Goal: Task Accomplishment & Management: Use online tool/utility

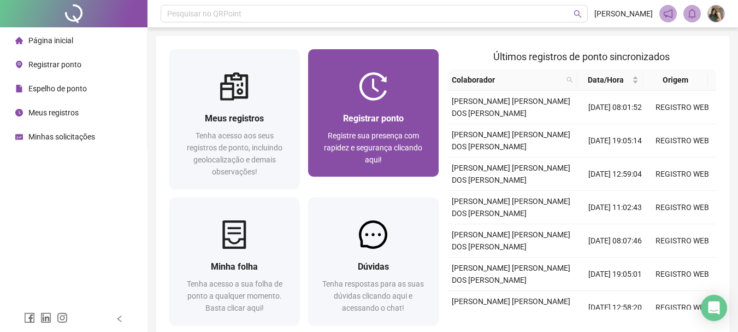
click at [420, 136] on div "Registre sua presença com rapidez e segurança clicando aqui!" at bounding box center [373, 147] width 104 height 36
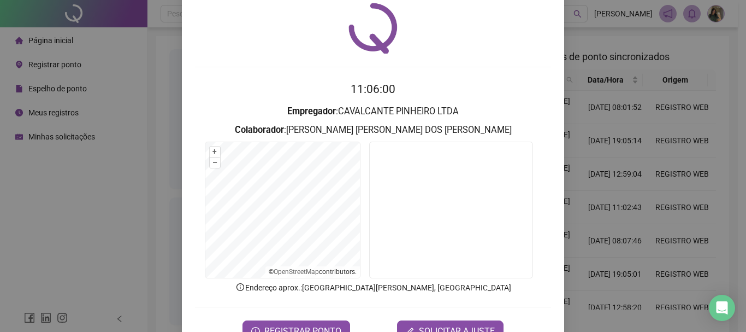
scroll to position [71, 0]
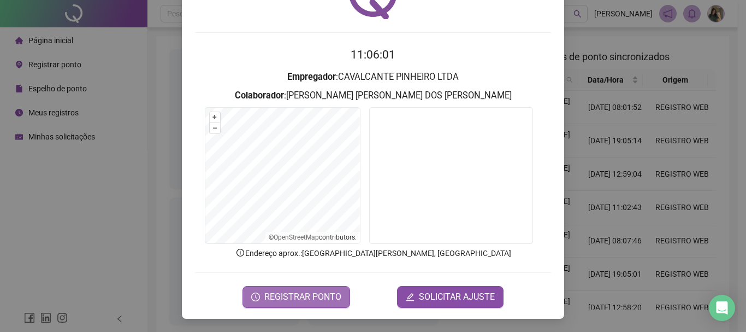
click at [311, 299] on span "REGISTRAR PONTO" at bounding box center [302, 296] width 77 height 13
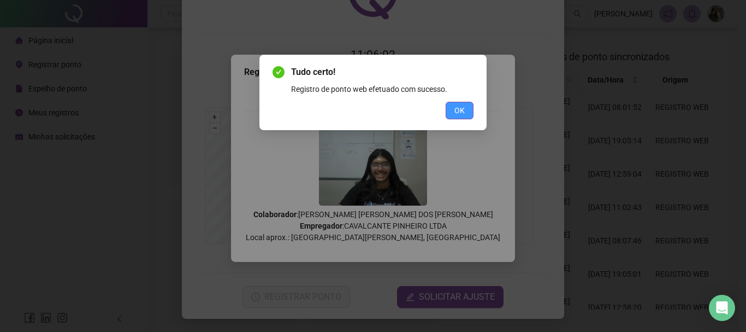
click at [471, 110] on button "OK" at bounding box center [460, 110] width 28 height 17
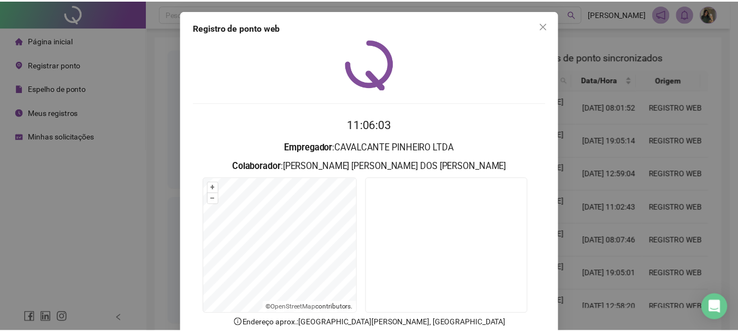
scroll to position [0, 0]
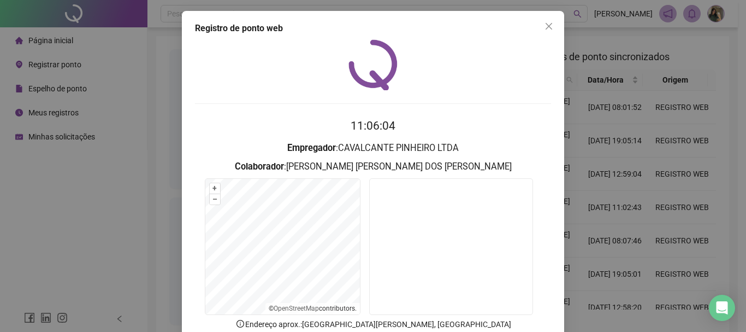
click at [551, 30] on span "Close" at bounding box center [548, 26] width 17 height 9
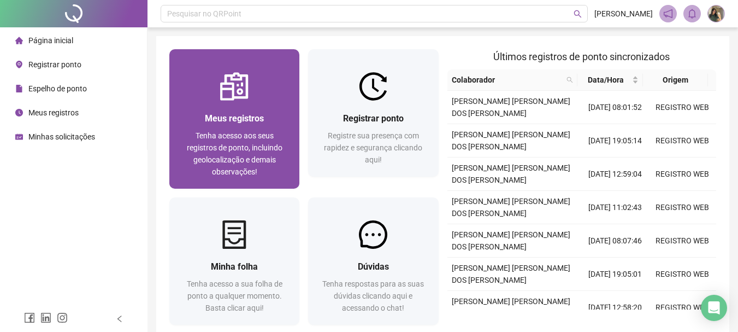
click at [263, 102] on div "Meus registros Tenha acesso aos seus registros de ponto, incluindo geolocalizaç…" at bounding box center [234, 144] width 130 height 88
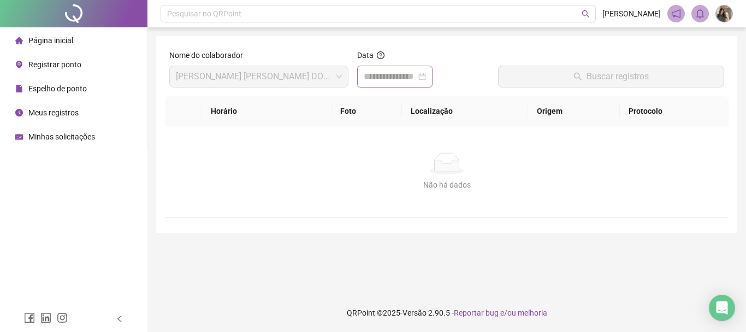
click at [426, 78] on div at bounding box center [395, 76] width 62 height 13
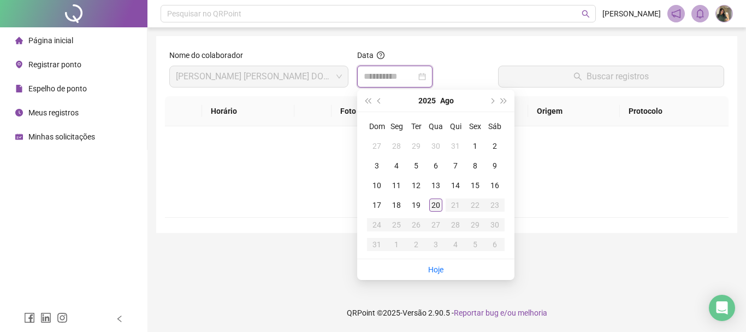
type input "**********"
click at [433, 199] on div "20" at bounding box center [435, 204] width 13 height 13
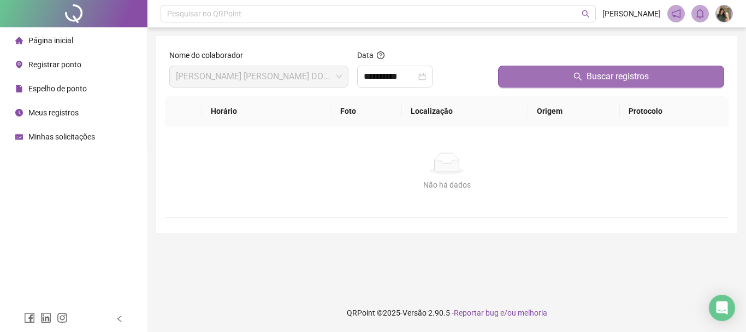
click at [516, 87] on div "Buscar registros" at bounding box center [611, 72] width 235 height 47
click at [516, 83] on button "Buscar registros" at bounding box center [611, 77] width 226 height 22
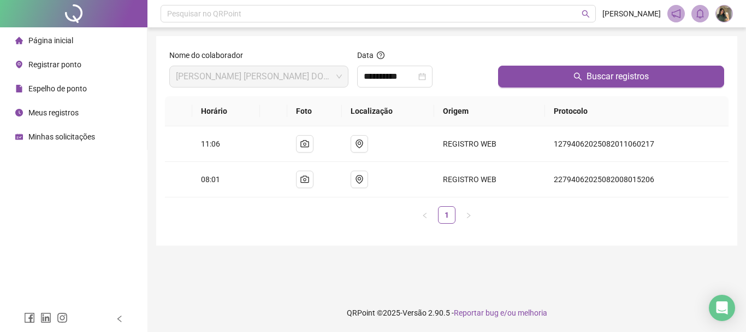
click at [94, 42] on li "Página inicial" at bounding box center [73, 40] width 143 height 22
